Goal: Information Seeking & Learning: Find specific fact

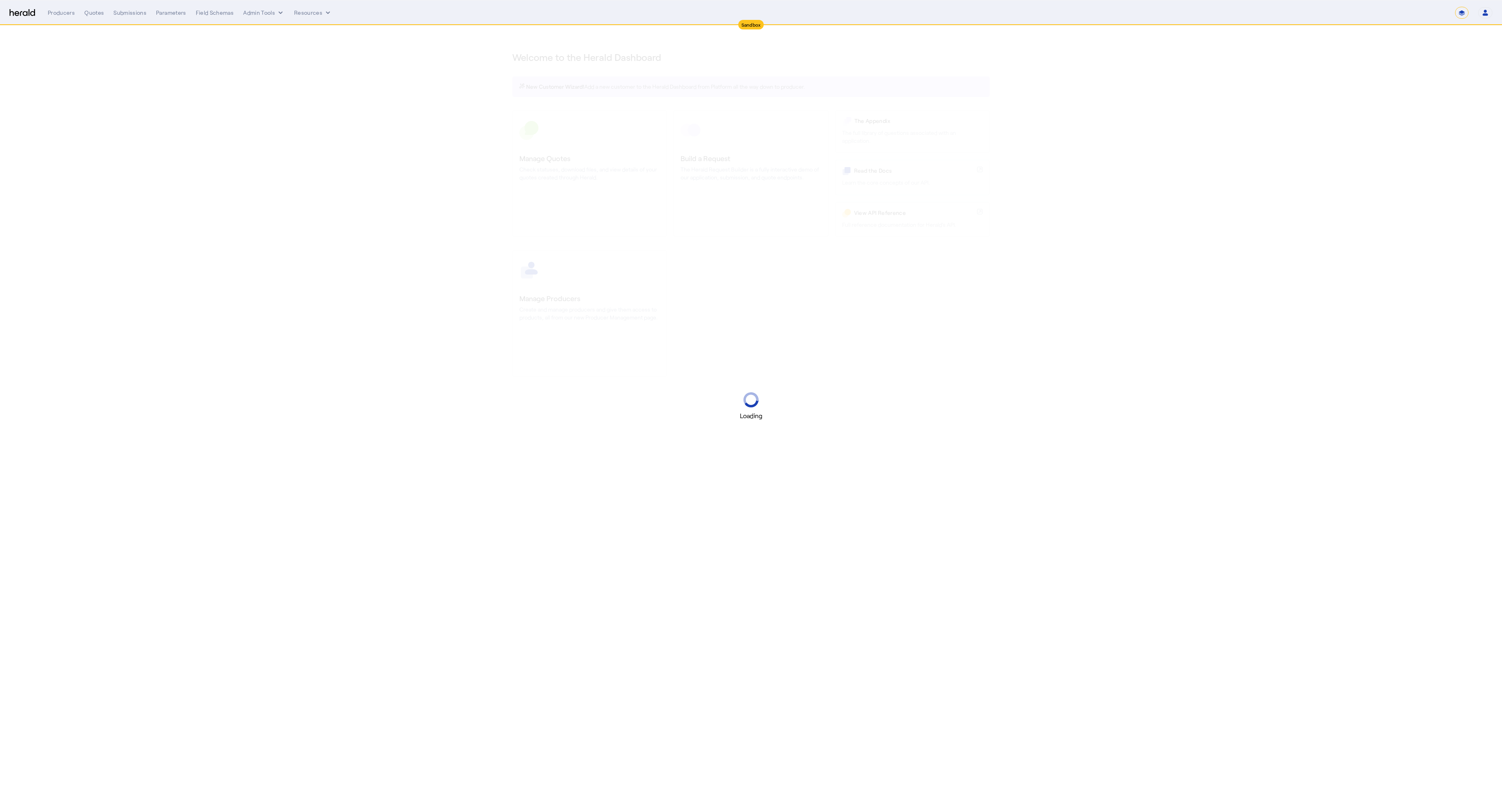
select select "*******"
select select "pfm_2v8p_herald_api"
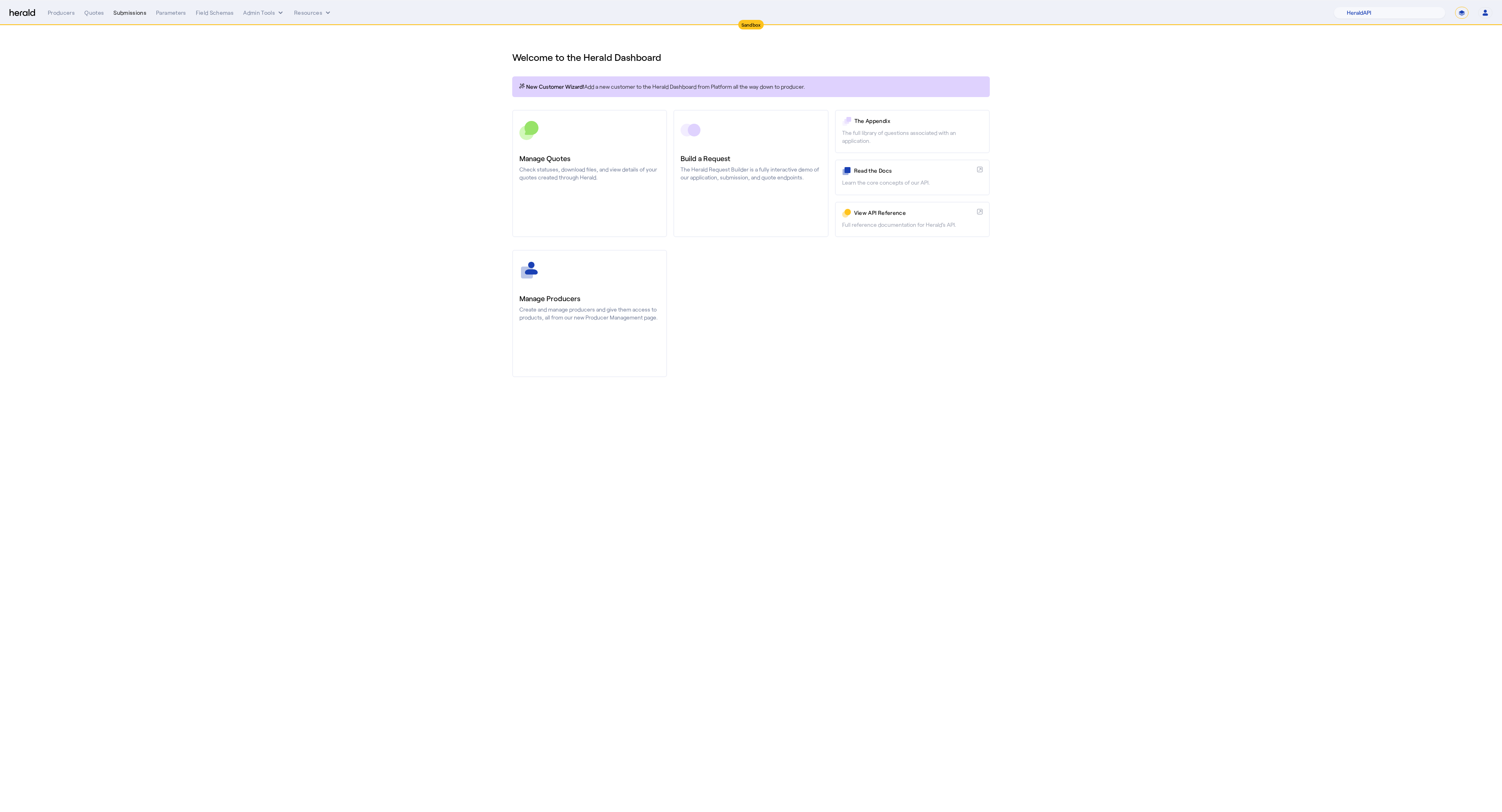
click at [128, 11] on div "Submissions" at bounding box center [130, 13] width 33 height 8
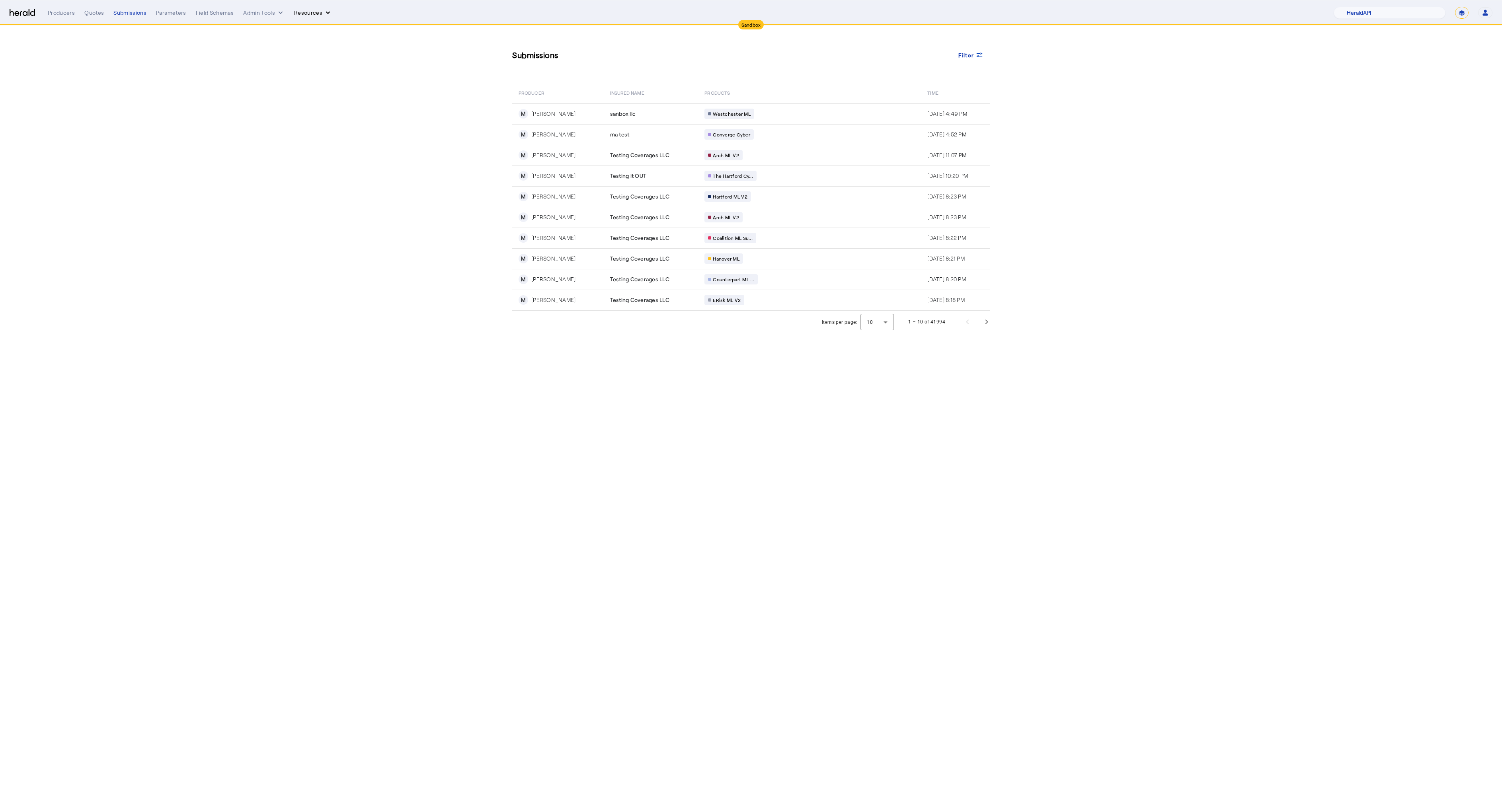
click at [311, 13] on button "Resources" at bounding box center [313, 13] width 38 height 8
click at [308, 28] on span "Herald Request Builder" at bounding box center [334, 29] width 68 height 8
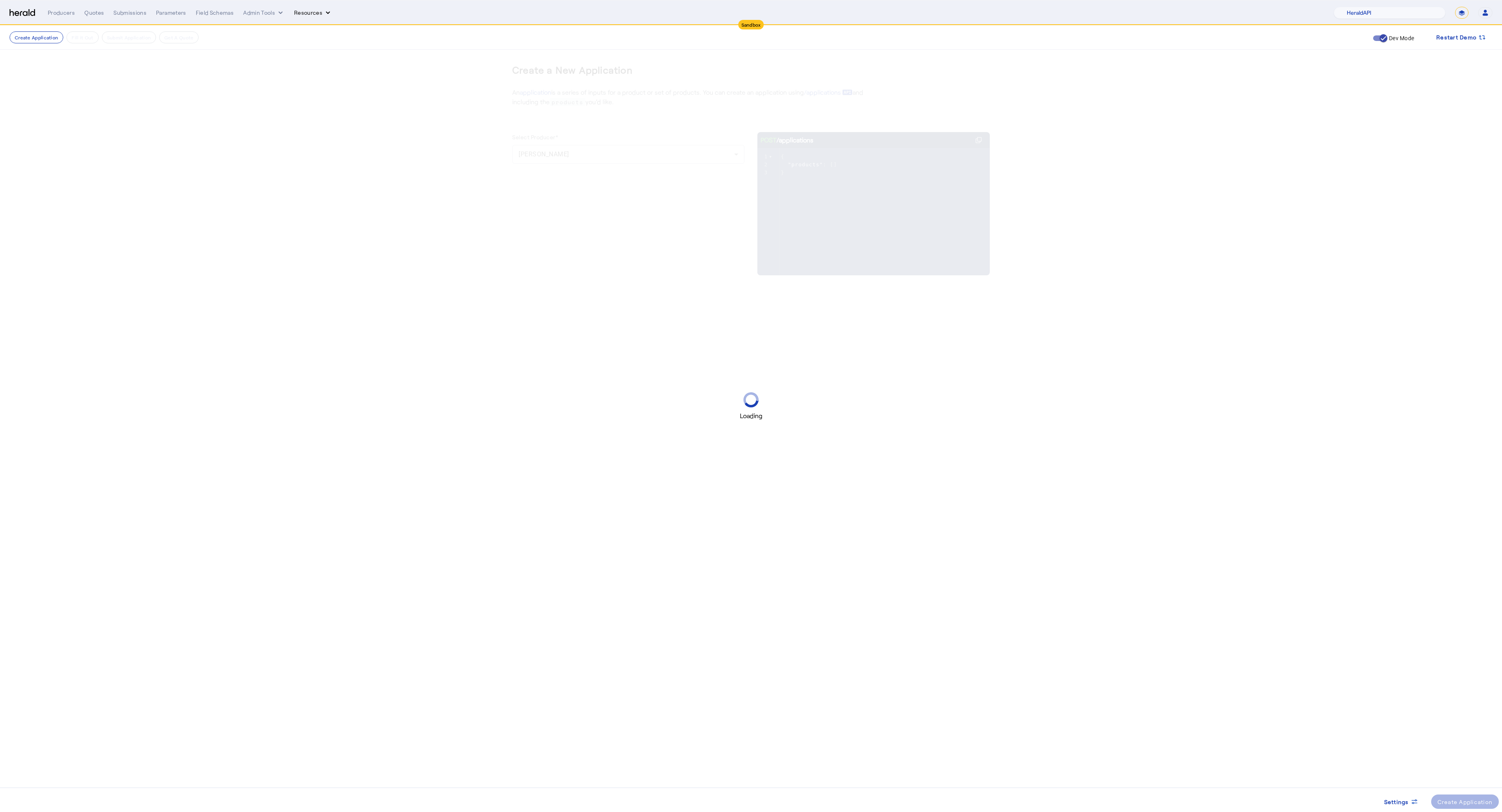
click at [309, 10] on button "Resources" at bounding box center [313, 13] width 38 height 8
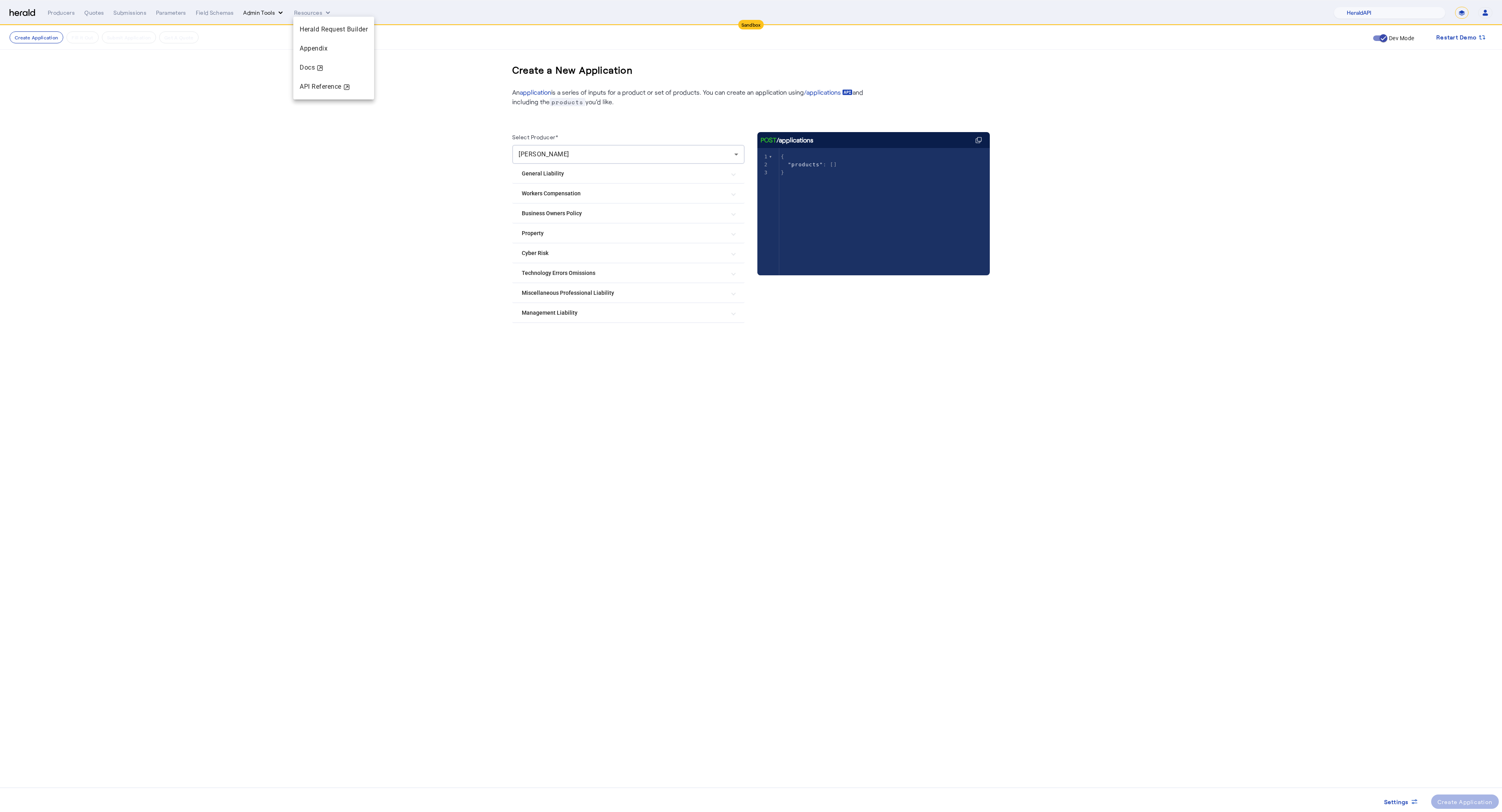
drag, startPoint x: 280, startPoint y: 24, endPoint x: 273, endPoint y: 16, distance: 10.6
click at [279, 22] on div at bounding box center [751, 406] width 1502 height 812
click at [273, 15] on button "Admin Tools" at bounding box center [264, 13] width 41 height 8
click at [492, 225] on div at bounding box center [751, 406] width 1502 height 812
click at [541, 258] on mat-expansion-panel-header "Cyber Risk" at bounding box center [628, 253] width 233 height 19
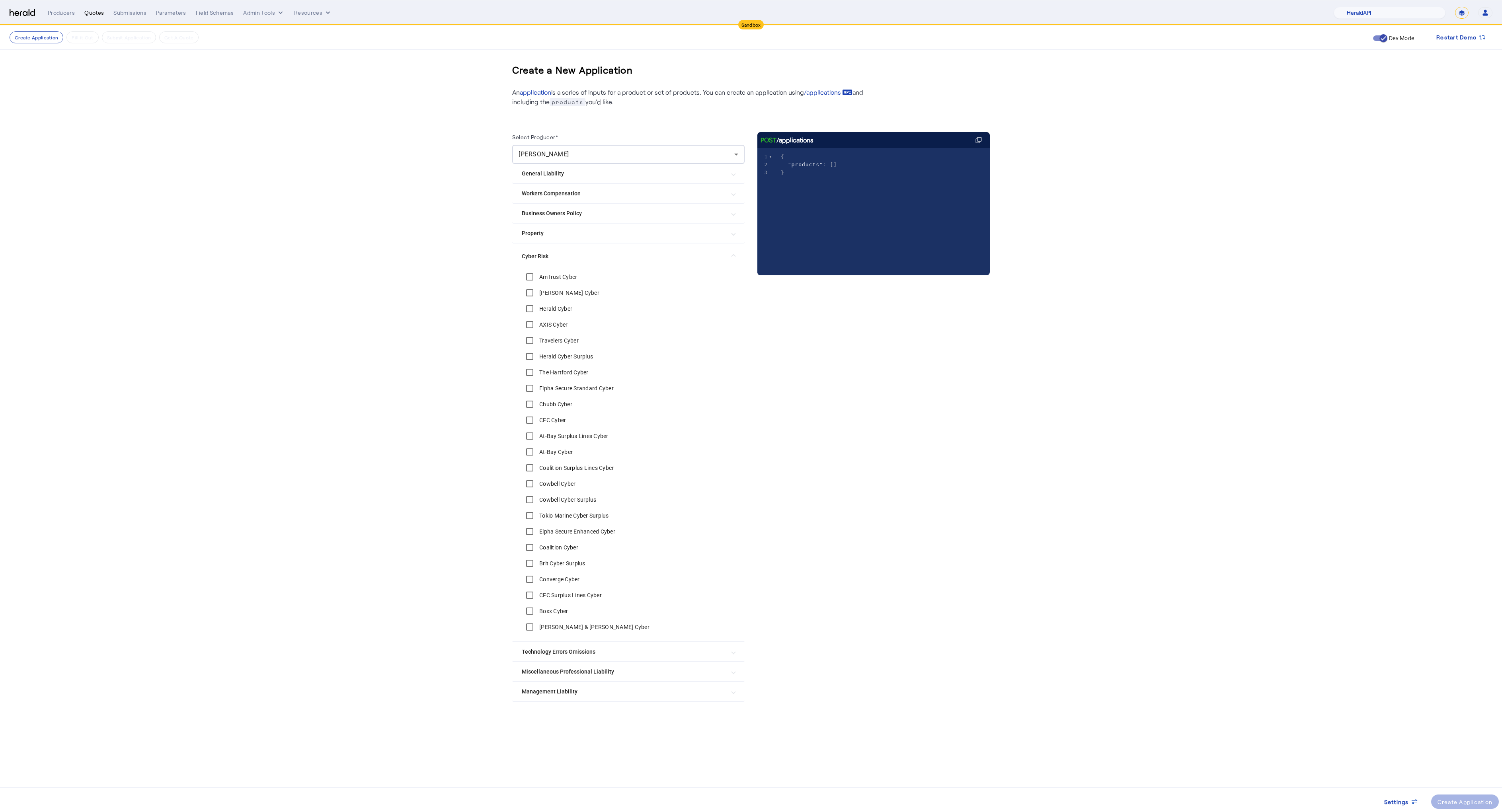
click at [98, 12] on div "Quotes" at bounding box center [94, 13] width 19 height 8
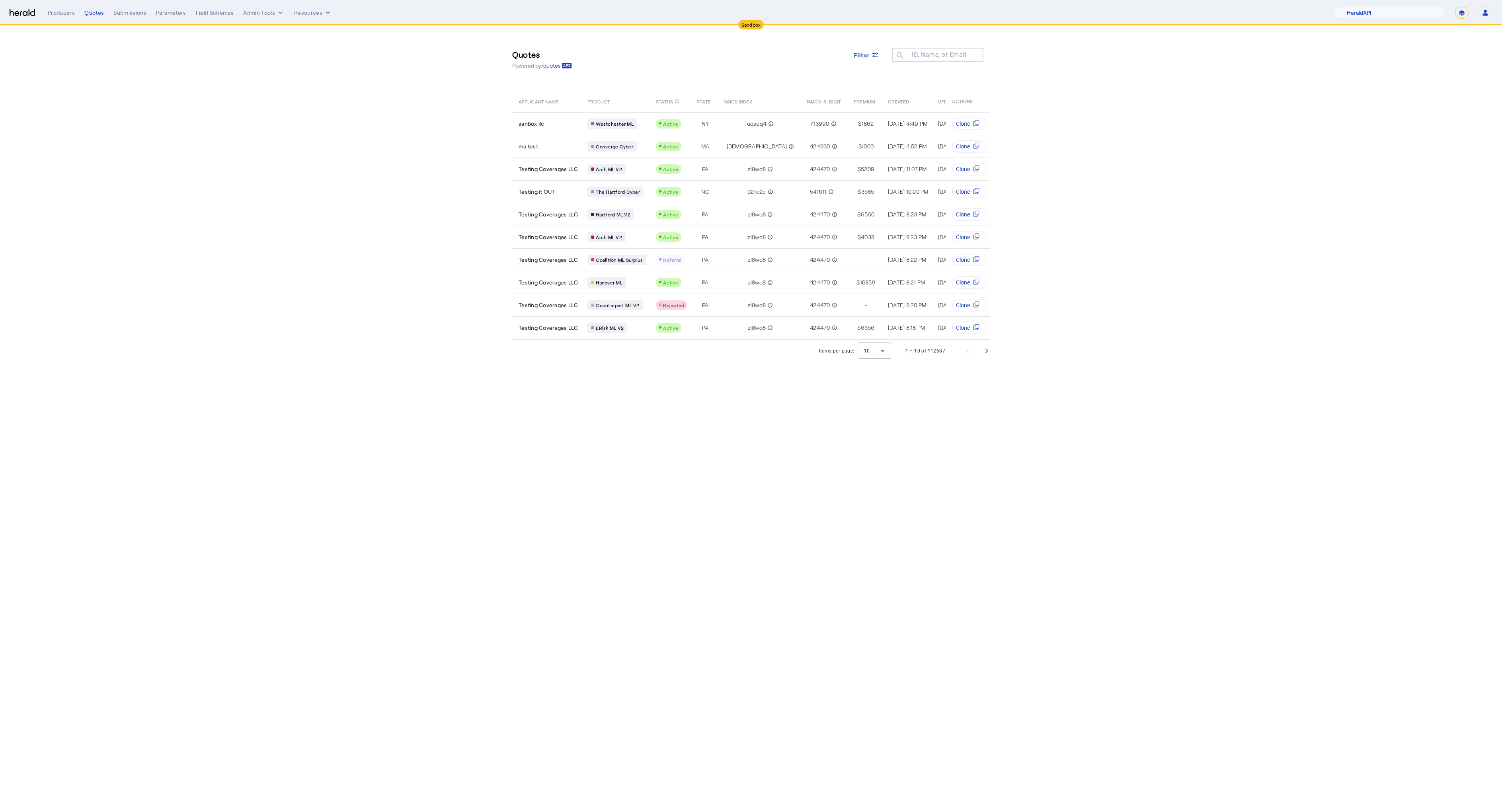
click at [935, 57] on mat-label "ID, Name, or Email" at bounding box center [939, 54] width 55 height 8
click at [935, 57] on input "ID, Name, or Email" at bounding box center [941, 54] width 72 height 9
click at [933, 54] on input "****" at bounding box center [941, 54] width 72 height 9
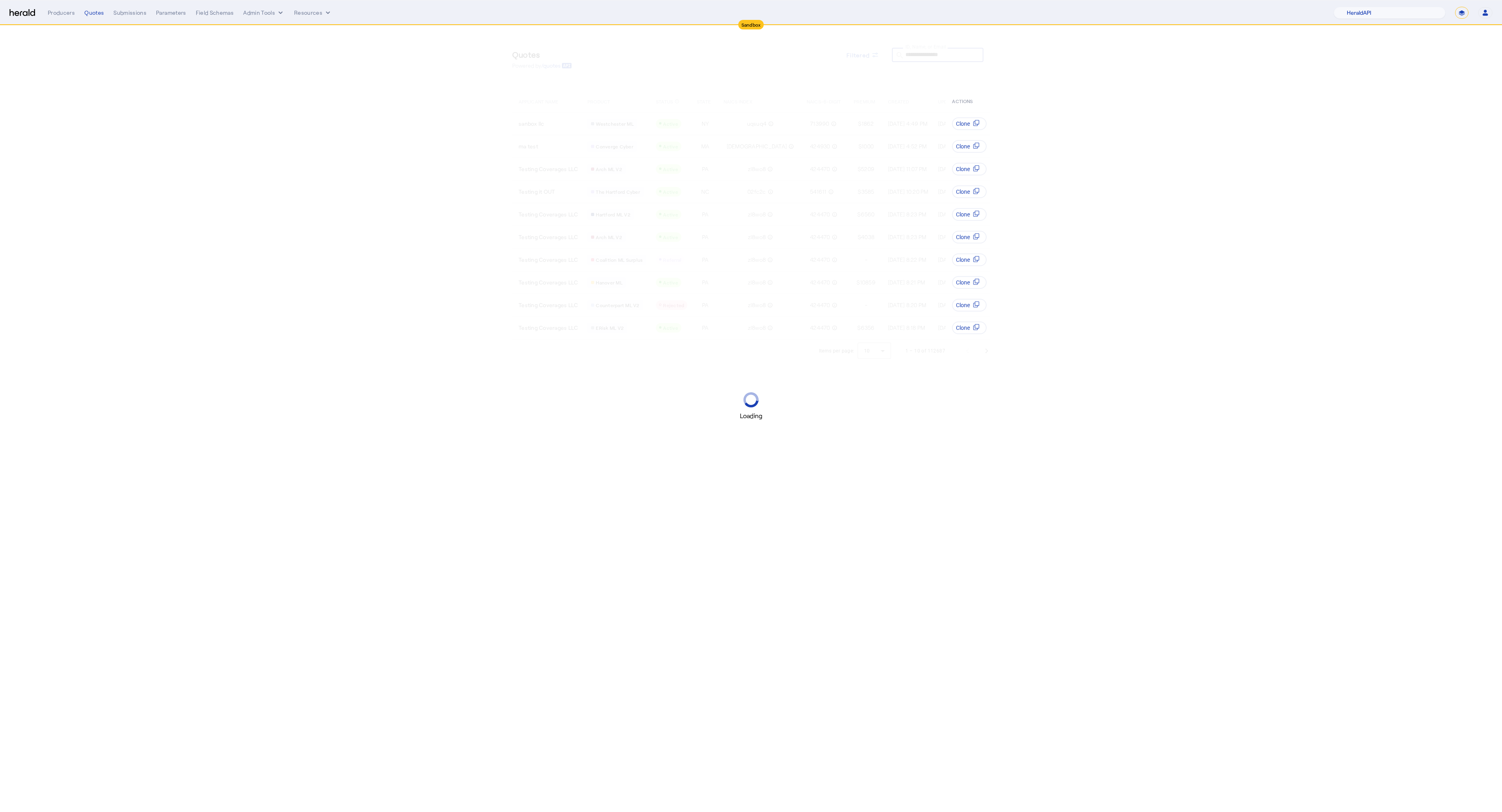
type input "**********"
select select "*******"
select select "pfm_2v8p_herald_api"
select select "*******"
select select "pfm_2v8p_herald_api"
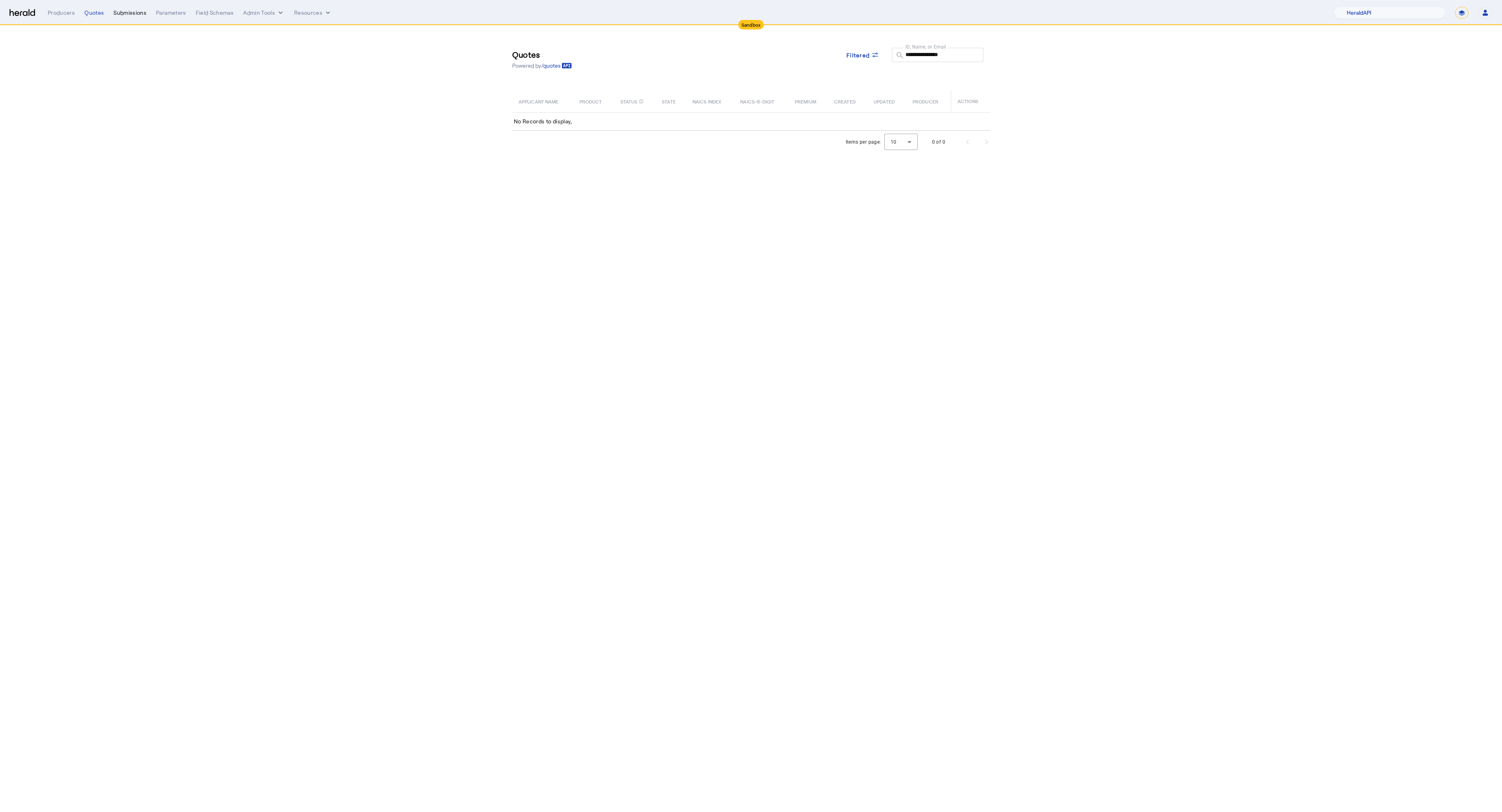
click at [127, 14] on div "Submissions" at bounding box center [130, 13] width 33 height 8
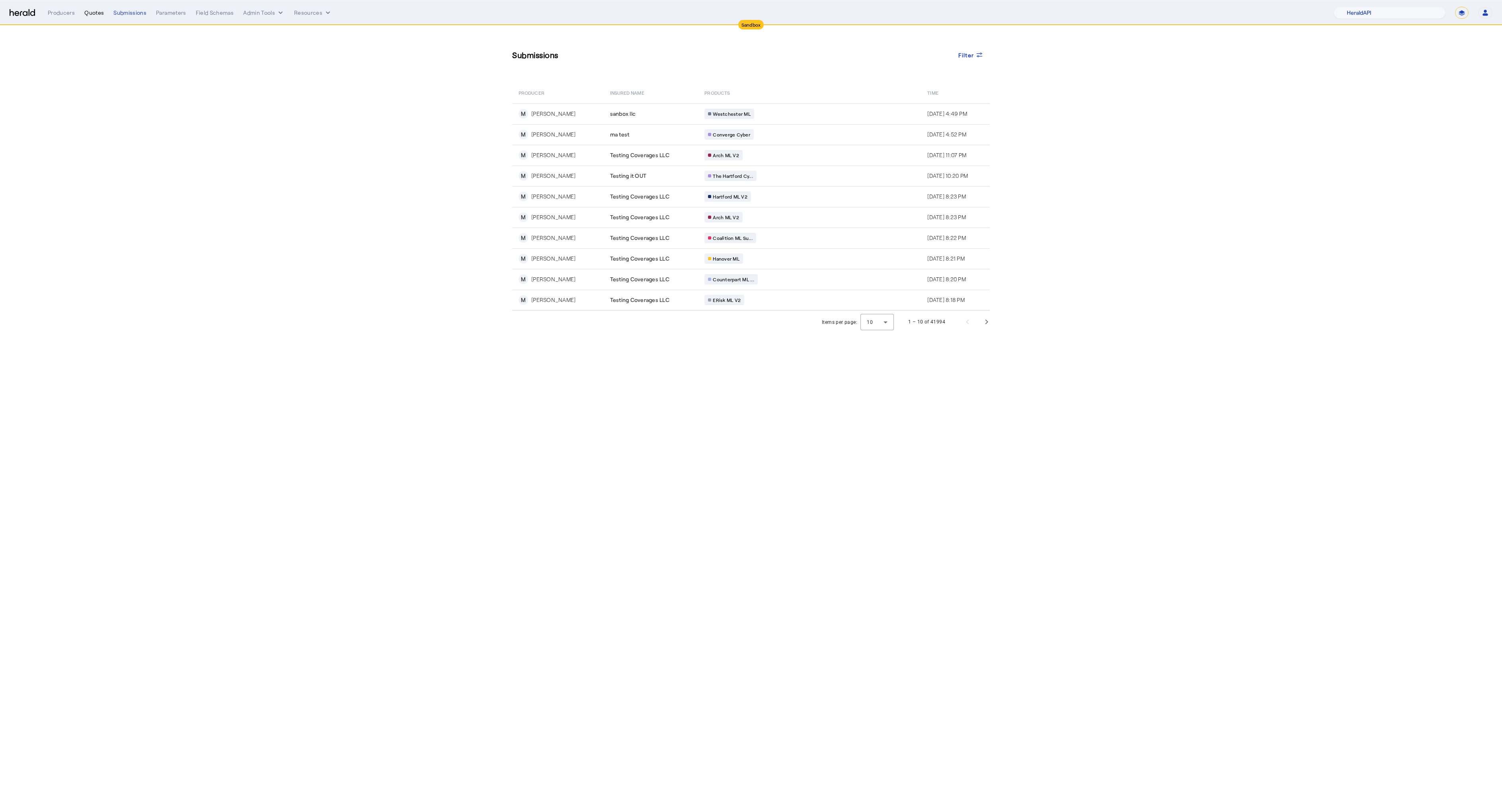
click at [93, 10] on div "Quotes" at bounding box center [94, 13] width 19 height 8
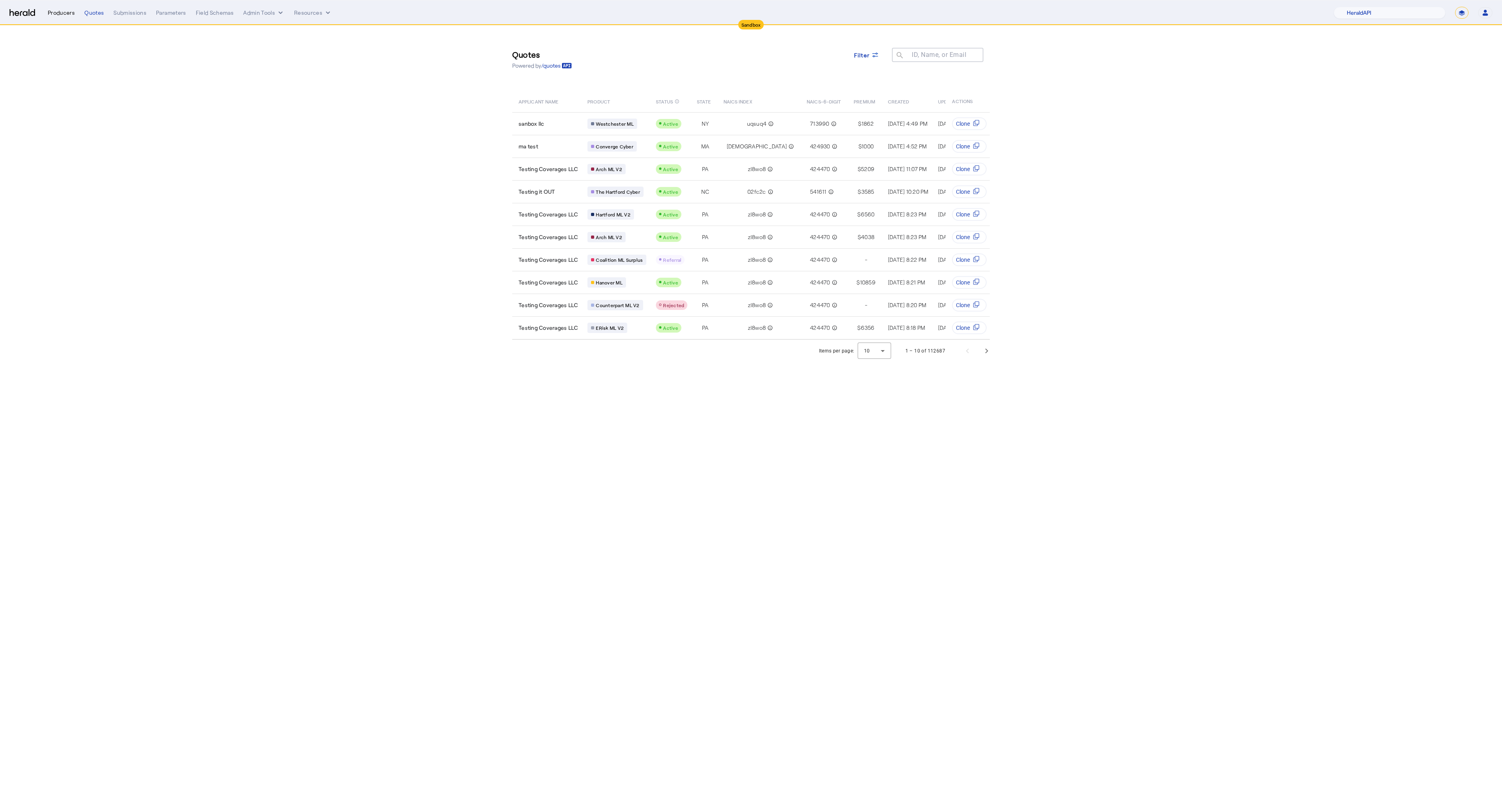
click at [64, 14] on div "Producers" at bounding box center [61, 13] width 27 height 8
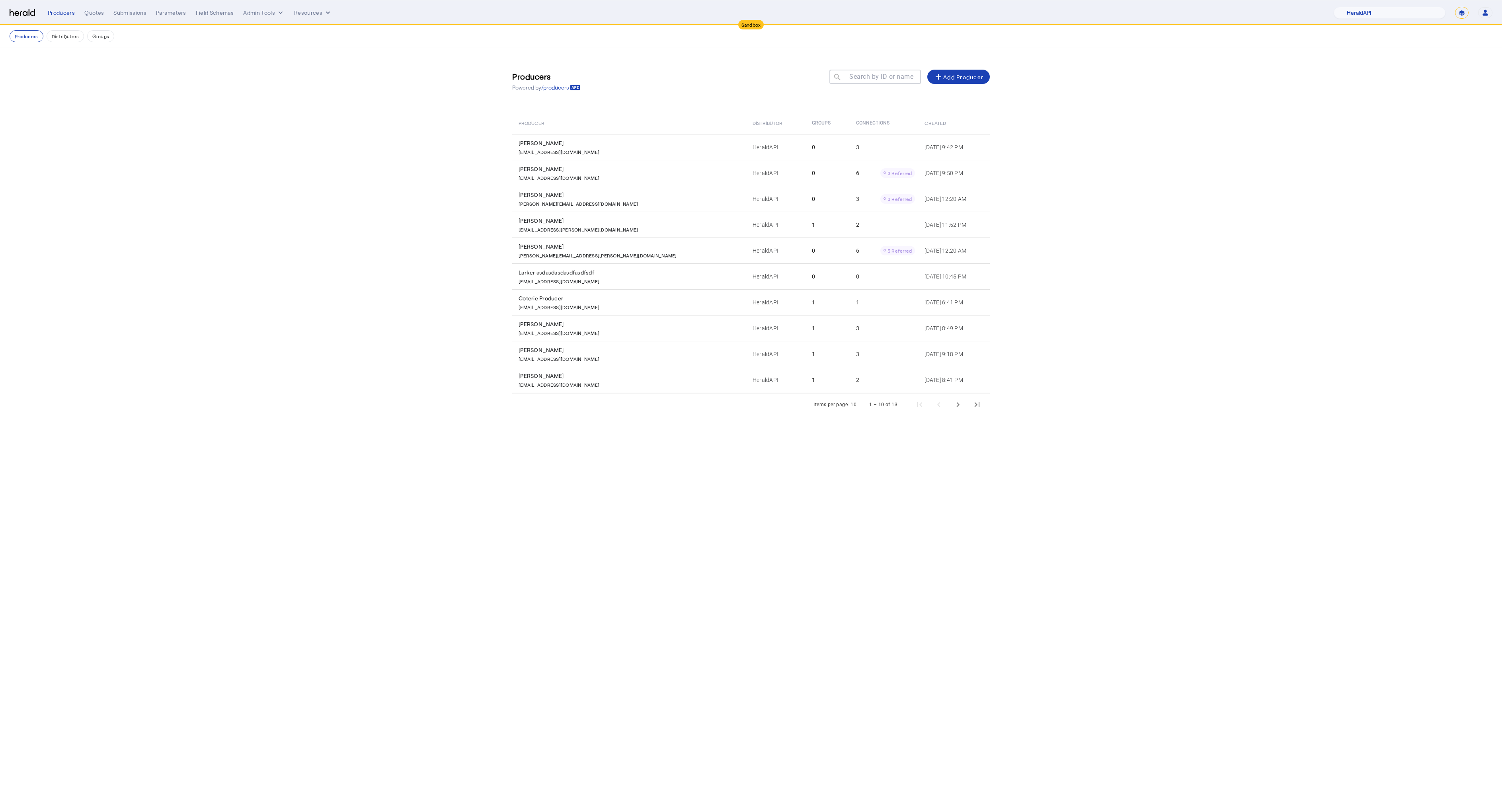
click at [880, 76] on mat-label "Search by ID or name" at bounding box center [882, 76] width 64 height 8
click at [880, 76] on input "Search by ID or name" at bounding box center [879, 76] width 72 height 9
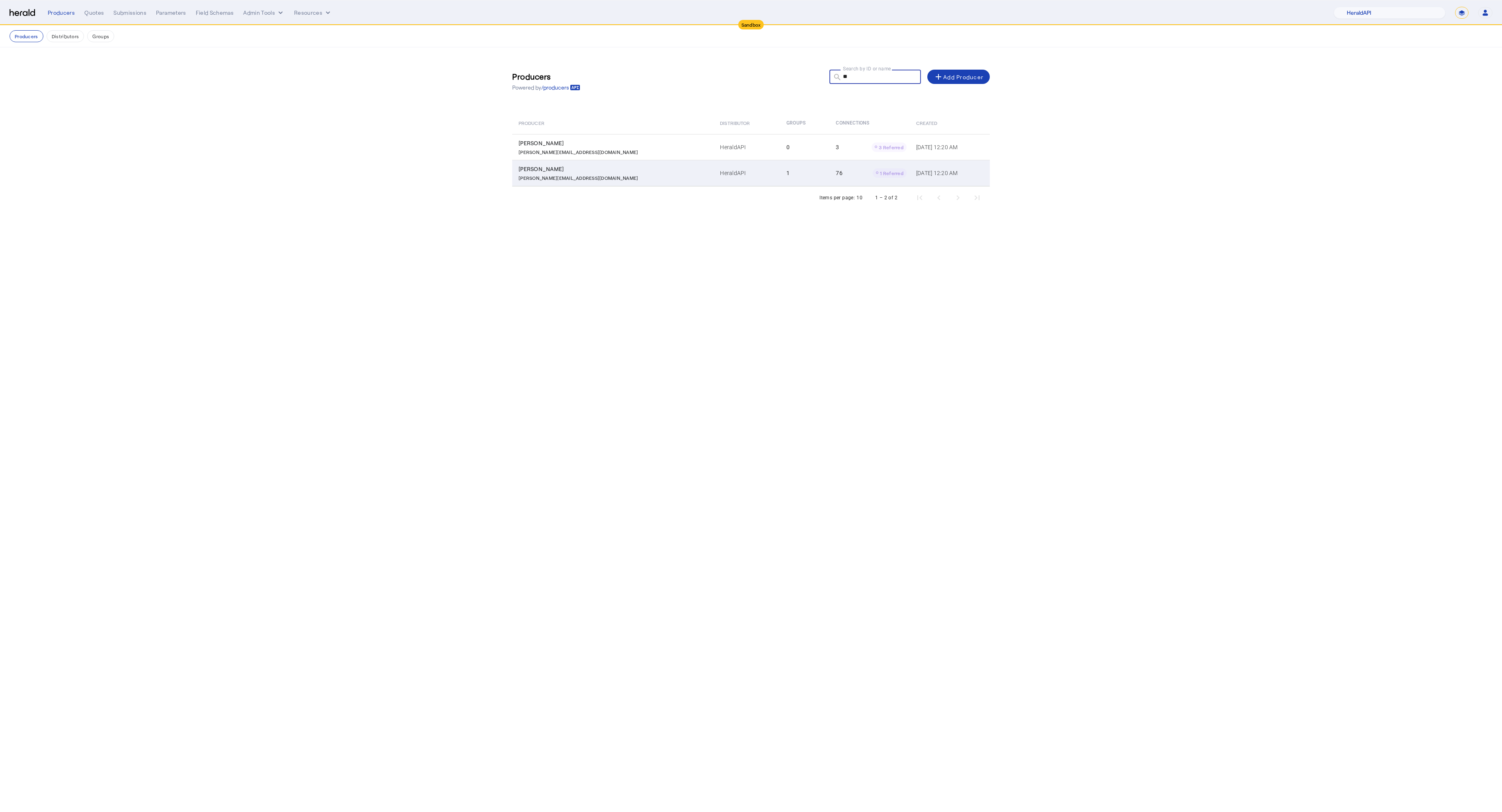
type input "**"
click at [543, 168] on div "Misty Adamson" at bounding box center [614, 169] width 192 height 8
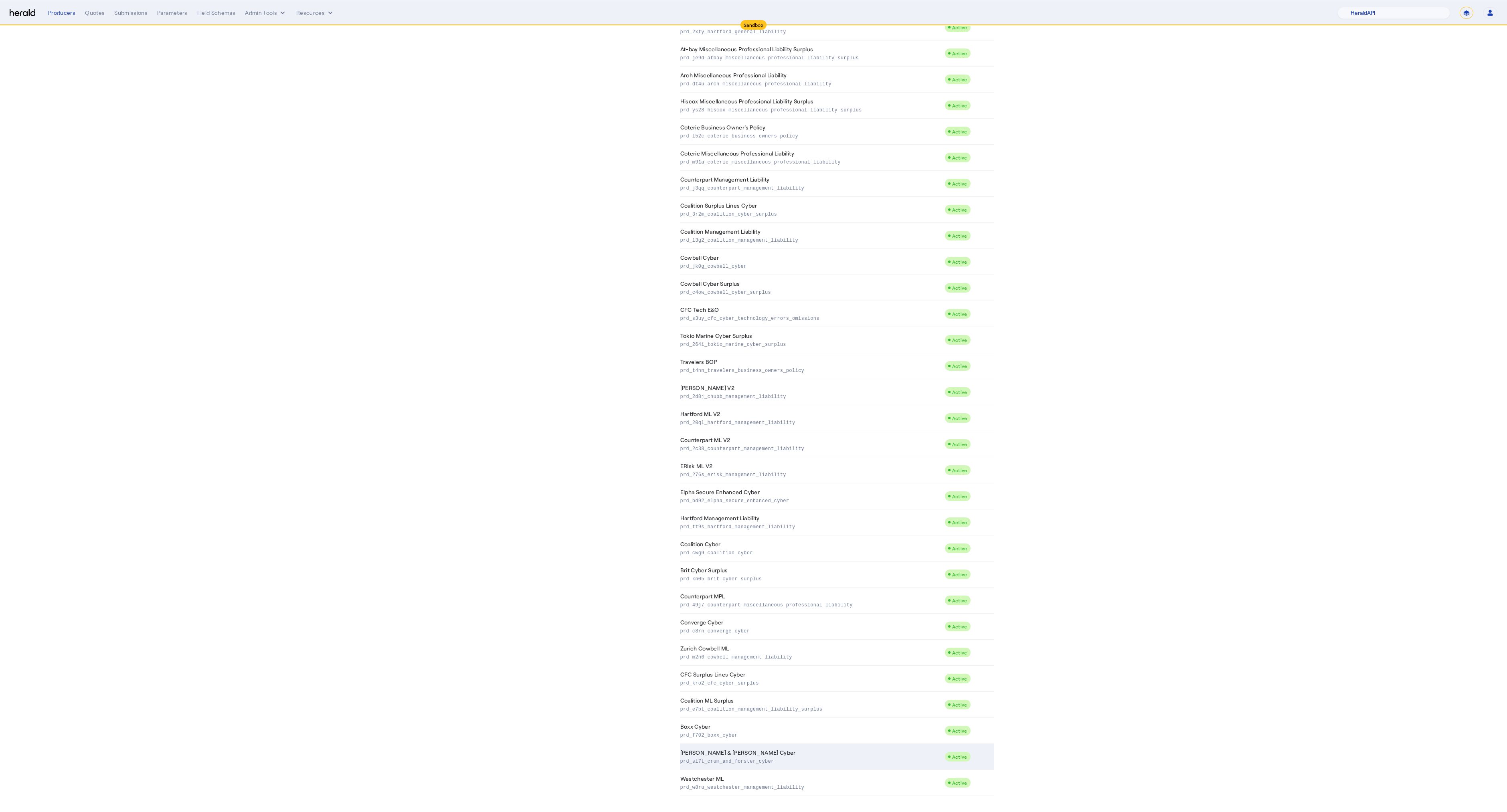
click at [731, 755] on td "Crum & Forster Cyber prd_si7t_crum_and_forster_cyber" at bounding box center [812, 757] width 264 height 26
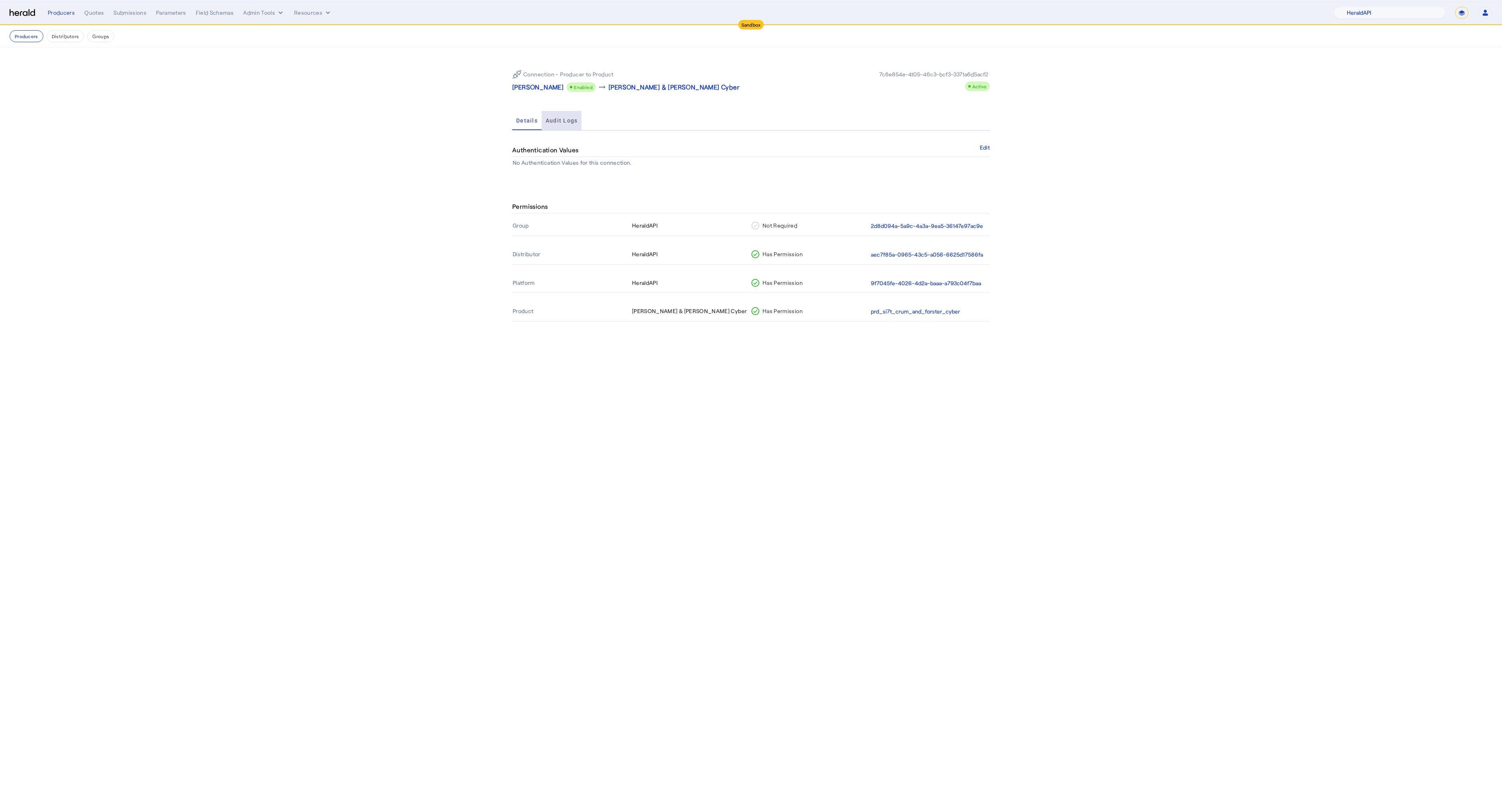
click at [567, 121] on span "Audit Logs" at bounding box center [562, 121] width 32 height 6
drag, startPoint x: 539, startPoint y: 178, endPoint x: 602, endPoint y: 179, distance: 63.0
click at [602, 179] on div "Sep 26, 2025, 5:53 PM" at bounding box center [615, 177] width 173 height 8
click at [409, 229] on section "Permissions Group HeraldAPI Not Required 2d8d094a-5a9c-4a3a-9ea5-36147e97ac9e D…" at bounding box center [751, 283] width 1502 height 163
drag, startPoint x: 409, startPoint y: 229, endPoint x: 399, endPoint y: 230, distance: 10.0
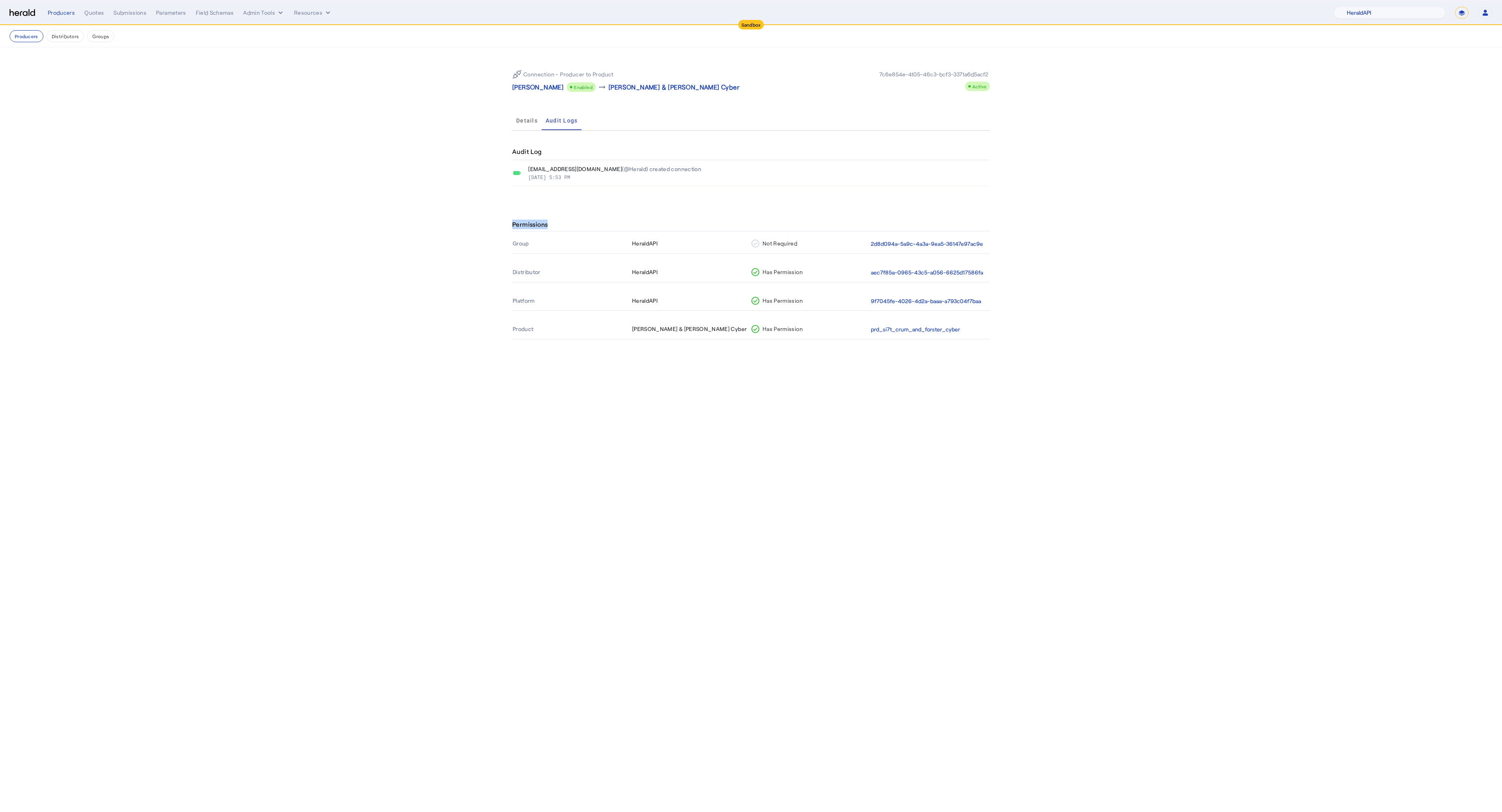
click at [408, 232] on section "Permissions Group HeraldAPI Not Required 2d8d094a-5a9c-4a3a-9ea5-36147e97ac9e D…" at bounding box center [751, 283] width 1502 height 163
click at [397, 221] on section "Permissions Group HeraldAPI Not Required 2d8d094a-5a9c-4a3a-9ea5-36147e97ac9e D…" at bounding box center [751, 283] width 1502 height 163
click at [647, 452] on body "Sandbox Menu Producers Quotes Submissions Parameters Field Schemas Admin Tools …" at bounding box center [751, 406] width 1502 height 812
click at [69, 38] on button "Distributors" at bounding box center [65, 36] width 38 height 12
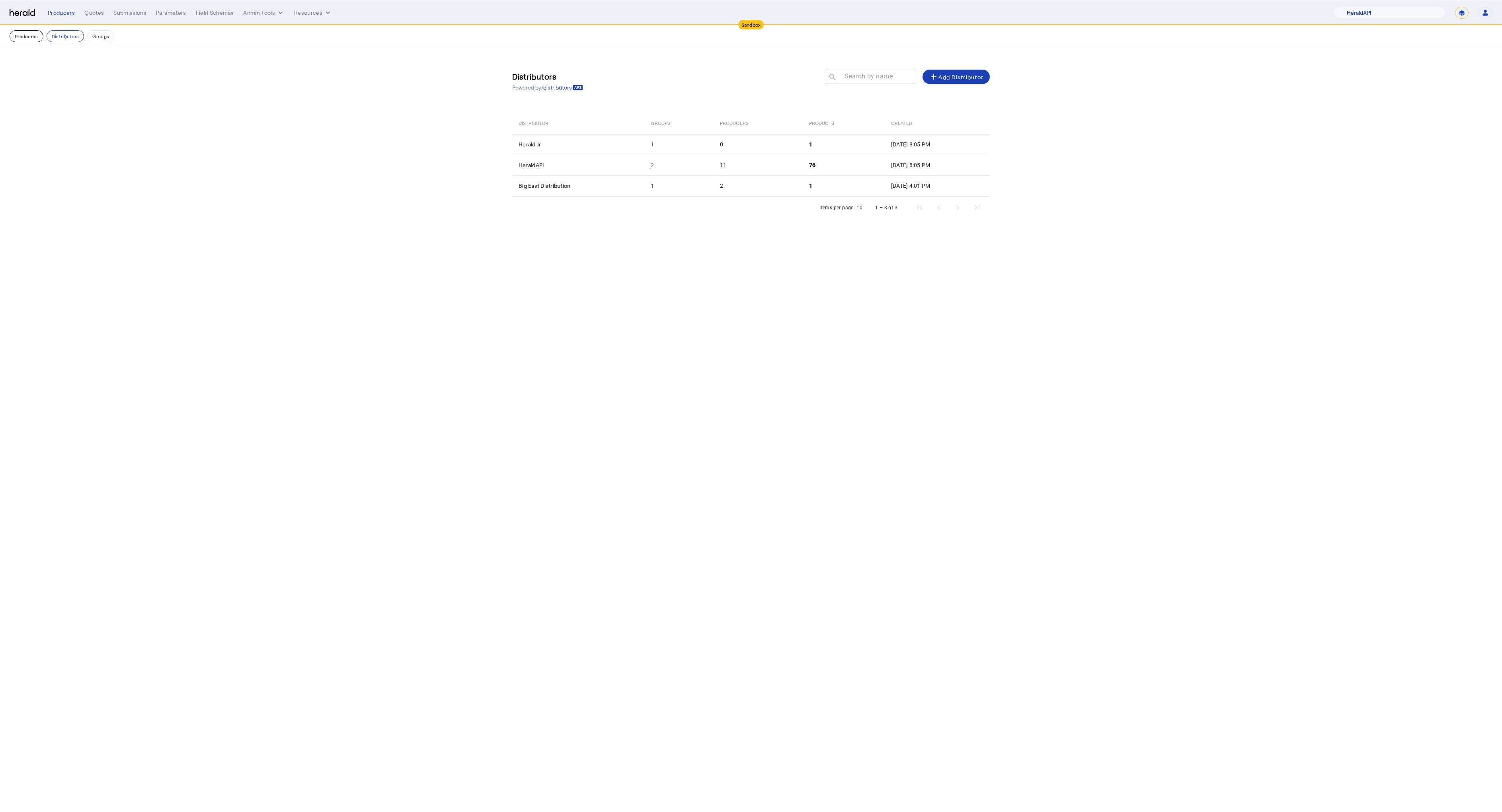
click at [22, 35] on button "Producers" at bounding box center [26, 36] width 34 height 12
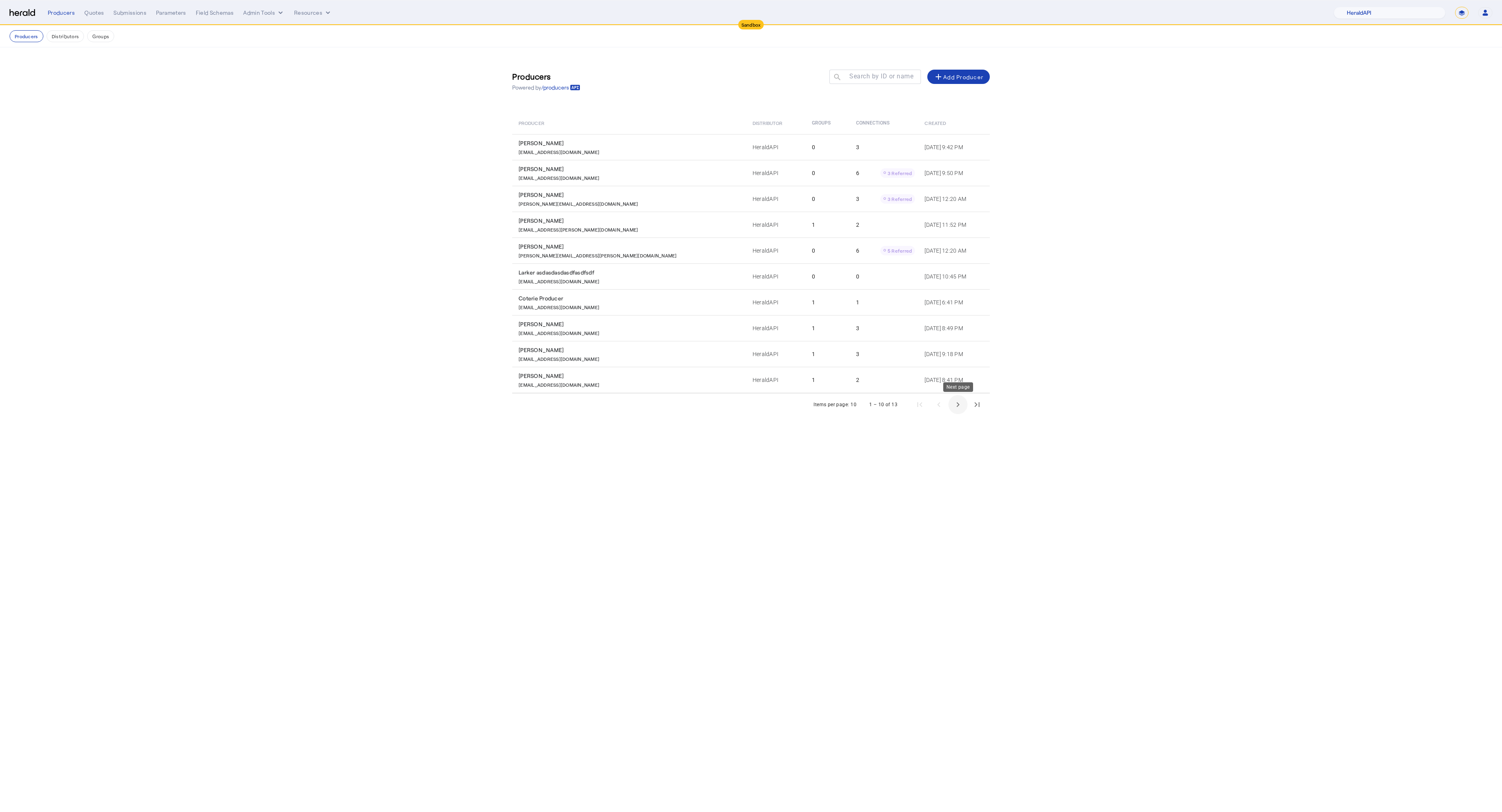
click at [961, 406] on span "Next page" at bounding box center [958, 405] width 19 height 19
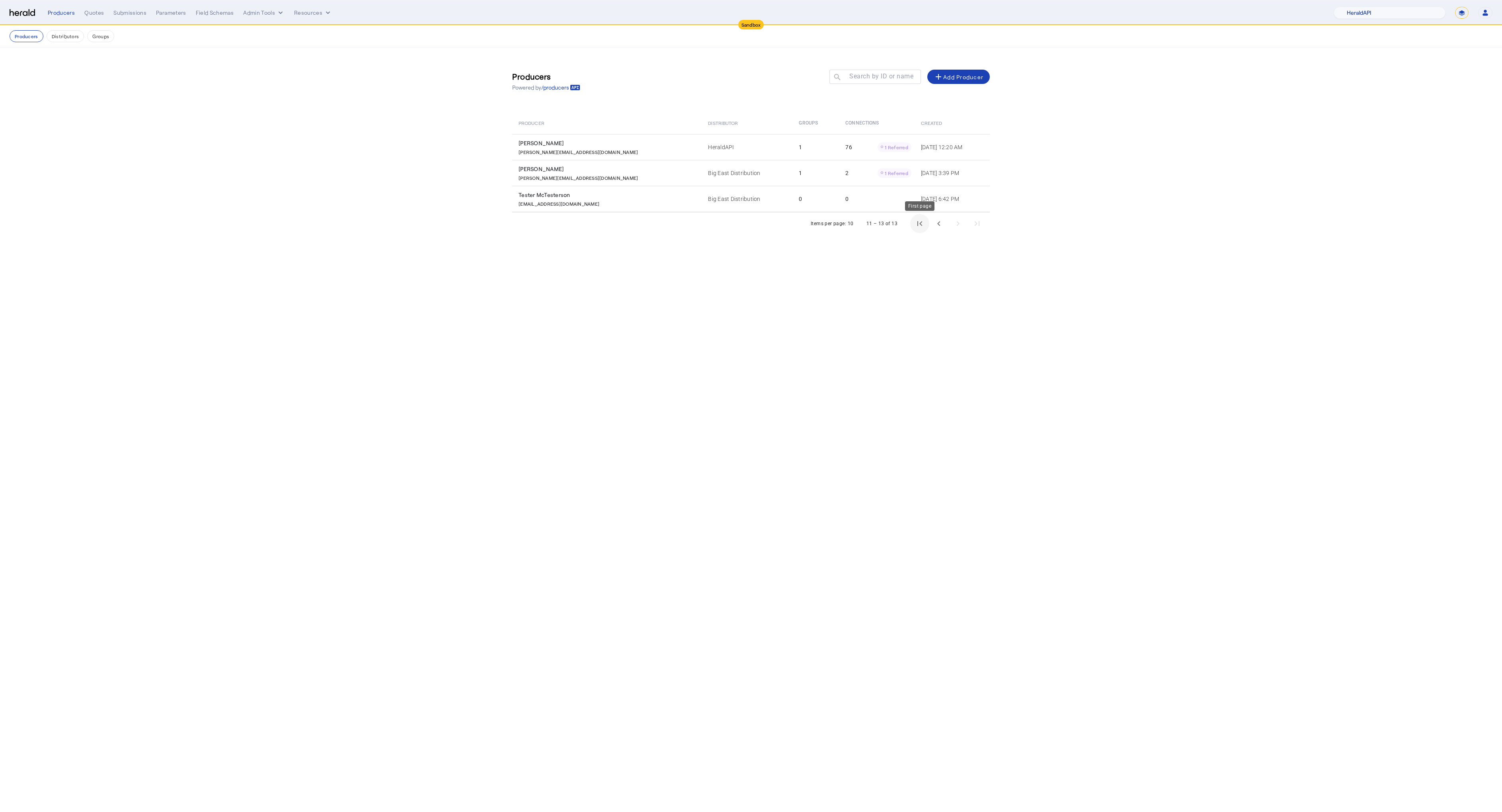
click at [921, 223] on span "First page" at bounding box center [920, 223] width 19 height 19
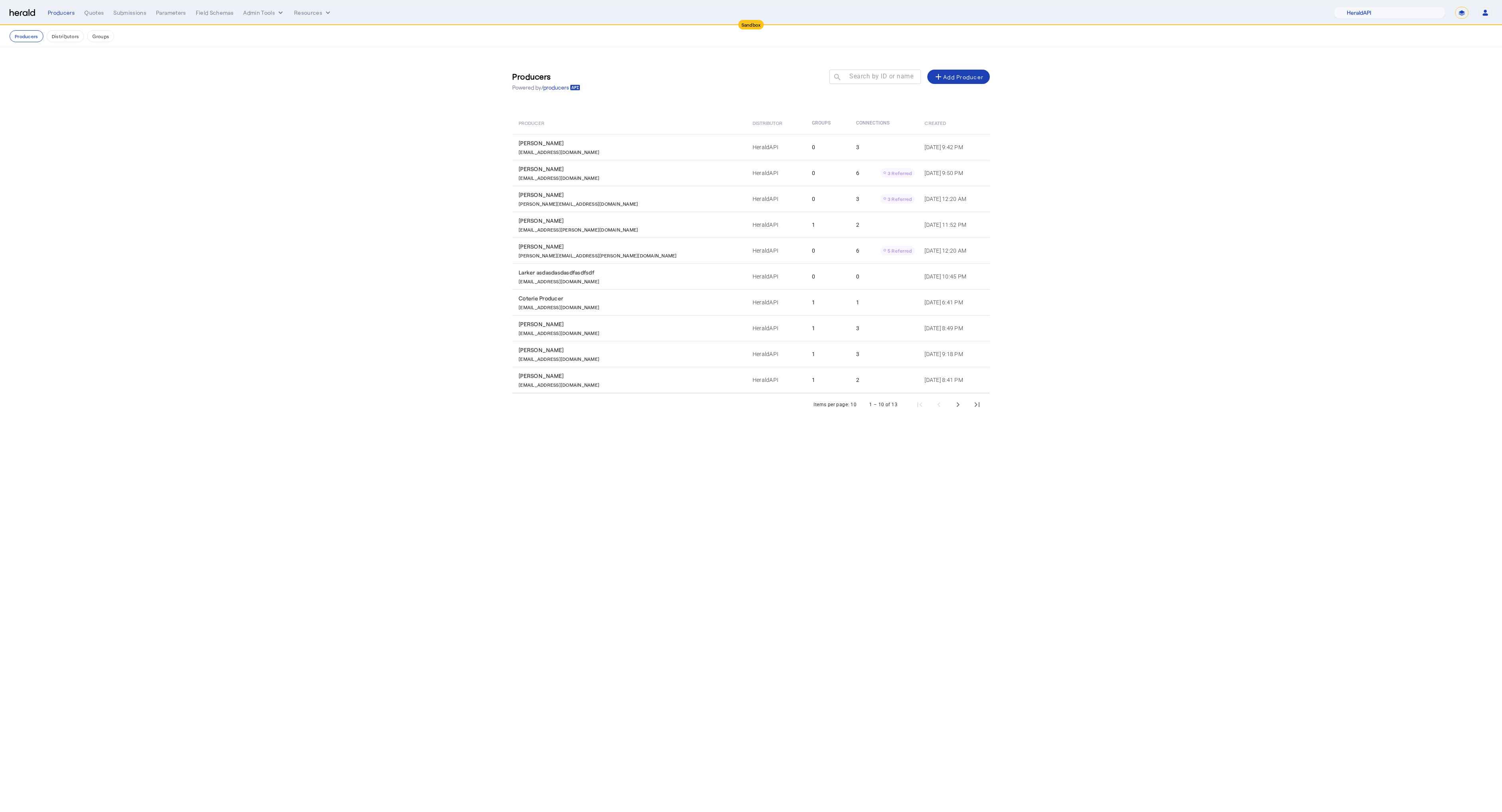
click at [359, 256] on section "Producers Powered by /producers Search by ID or name search add Add Producer Pr…" at bounding box center [751, 239] width 1502 height 384
